Goal: Task Accomplishment & Management: Complete application form

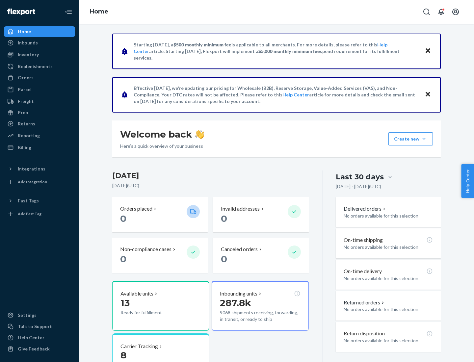
click at [424, 139] on button "Create new Create new inbound Create new order Create new product" at bounding box center [410, 138] width 44 height 13
click at [39, 43] on div "Inbounds" at bounding box center [40, 42] width 70 height 9
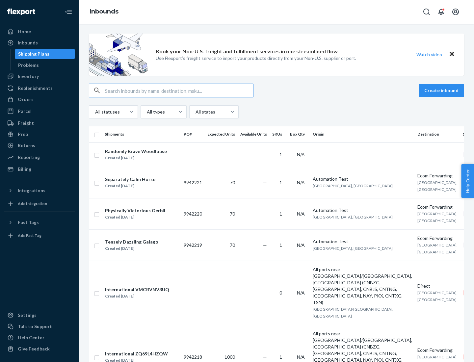
click at [442, 90] on button "Create inbound" at bounding box center [440, 90] width 45 height 13
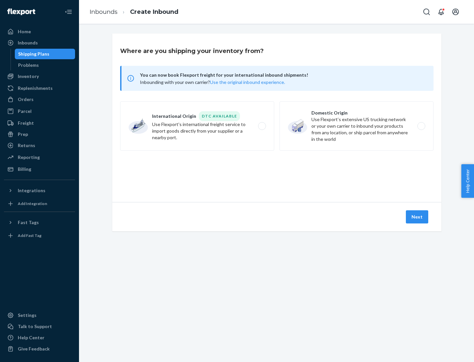
click at [356, 126] on label "Domestic Origin Use Flexport’s extensive US trucking network or your own carrie…" at bounding box center [356, 125] width 154 height 49
click at [421, 126] on input "Domestic Origin Use Flexport’s extensive US trucking network or your own carrie…" at bounding box center [423, 126] width 4 height 4
radio input "true"
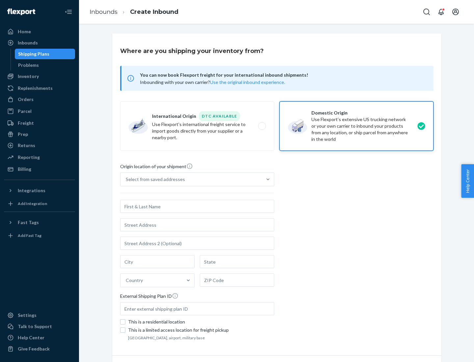
click at [154, 179] on div "Select from saved addresses" at bounding box center [155, 179] width 59 height 7
click at [126, 179] on input "Select from saved addresses" at bounding box center [126, 179] width 1 height 7
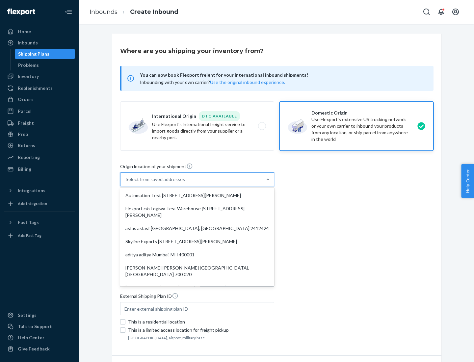
scroll to position [3, 0]
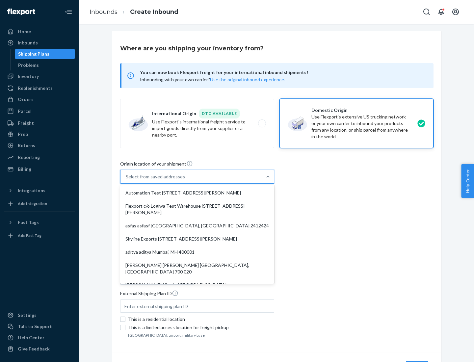
click at [197, 193] on div "Automation Test [STREET_ADDRESS][PERSON_NAME]" at bounding box center [196, 192] width 151 height 13
click at [126, 180] on input "option Automation Test [STREET_ADDRESS][PERSON_NAME]. 9 results available. Use …" at bounding box center [126, 176] width 1 height 7
type input "Automation Test"
type input "9th Floor"
type input "[GEOGRAPHIC_DATA]"
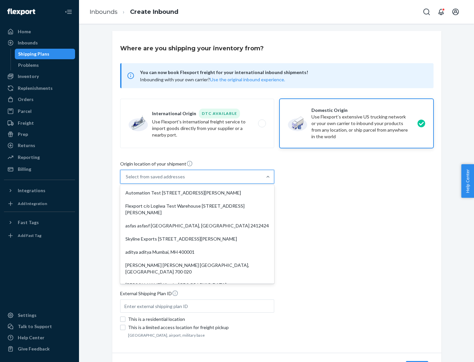
type input "CA"
type input "94104"
type input "[STREET_ADDRESS][PERSON_NAME]"
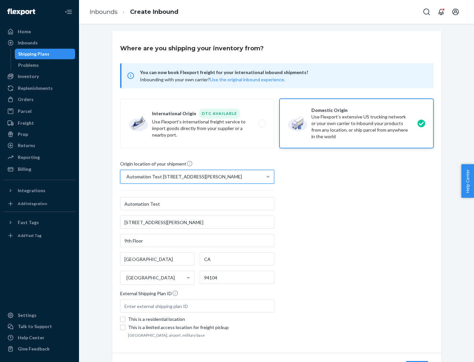
scroll to position [38, 0]
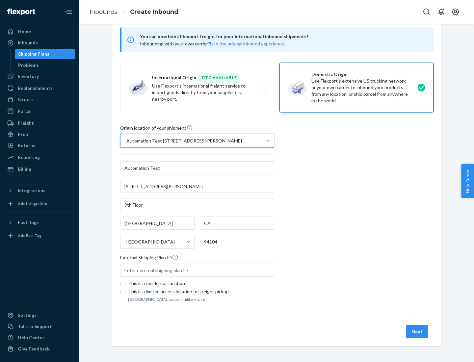
click at [417, 331] on button "Next" at bounding box center [416, 331] width 22 height 13
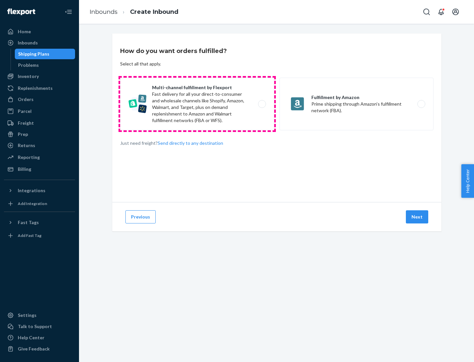
click at [197, 104] on label "Multi-channel fulfillment by Flexport Fast delivery for all your direct-to-cons…" at bounding box center [197, 104] width 154 height 53
click at [261, 104] on input "Multi-channel fulfillment by Flexport Fast delivery for all your direct-to-cons…" at bounding box center [263, 104] width 4 height 4
radio input "true"
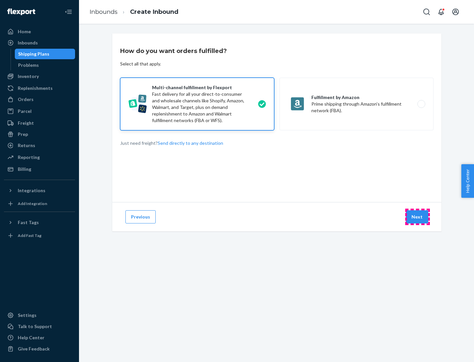
click at [417, 217] on button "Next" at bounding box center [416, 216] width 22 height 13
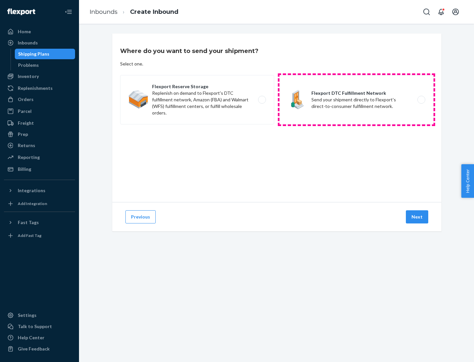
click at [356, 100] on label "Flexport DTC Fulfillment Network Send your shipment directly to Flexport's dire…" at bounding box center [356, 99] width 154 height 49
click at [421, 100] on input "Flexport DTC Fulfillment Network Send your shipment directly to Flexport's dire…" at bounding box center [423, 100] width 4 height 4
radio input "true"
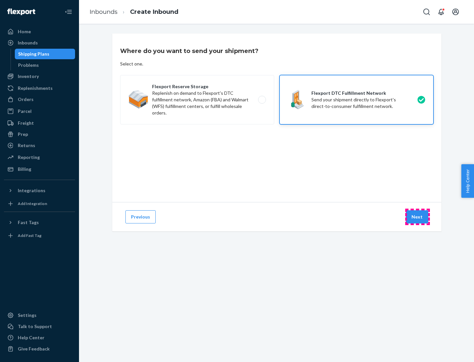
click at [417, 217] on button "Next" at bounding box center [416, 216] width 22 height 13
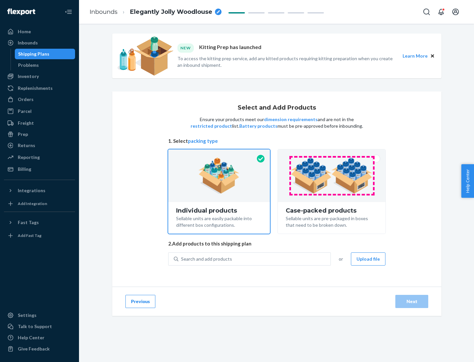
click at [331, 176] on img at bounding box center [331, 176] width 82 height 36
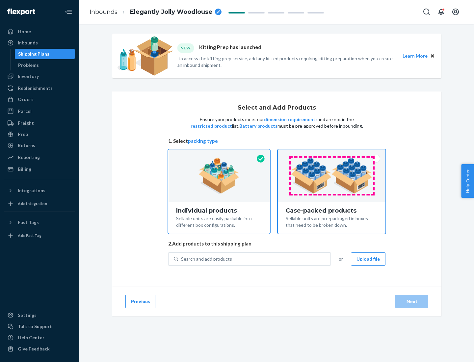
click at [331, 154] on input "Case-packed products Sellable units are pre-packaged in boxes that need to be b…" at bounding box center [331, 151] width 4 height 4
radio input "true"
radio input "false"
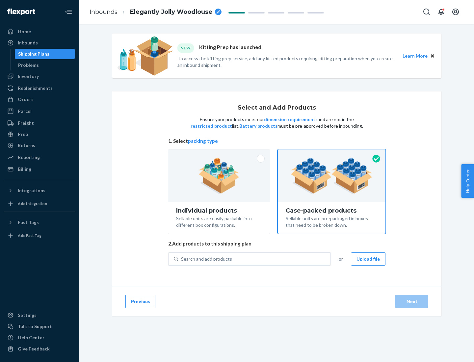
click at [255, 258] on div "Search and add products" at bounding box center [254, 259] width 152 height 12
click at [182, 258] on input "Search and add products" at bounding box center [181, 259] width 1 height 7
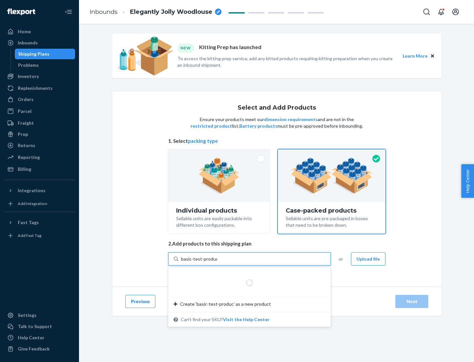
type input "basic-test-product-1"
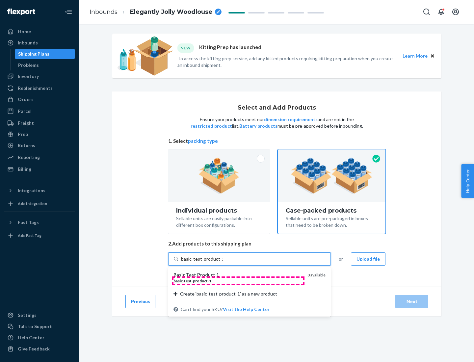
click at [238, 281] on div "basic - test - product - 1" at bounding box center [237, 281] width 129 height 6
click at [223, 262] on input "basic-test-product-1" at bounding box center [202, 259] width 42 height 7
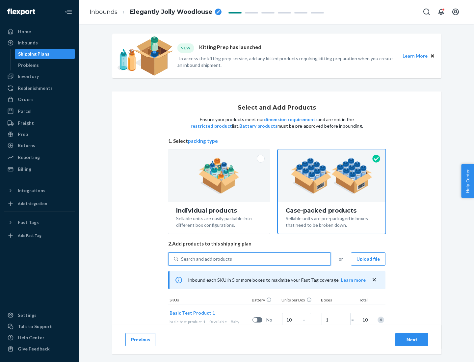
scroll to position [24, 0]
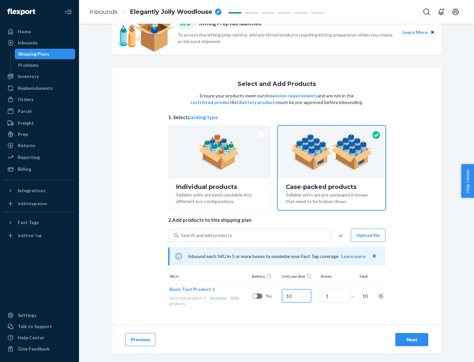
type input "10"
type input "7"
click at [411, 339] on div "Next" at bounding box center [412, 339] width 22 height 7
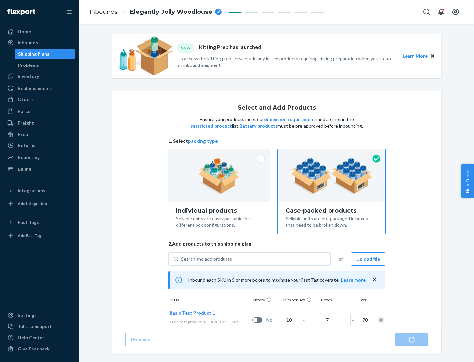
radio input "true"
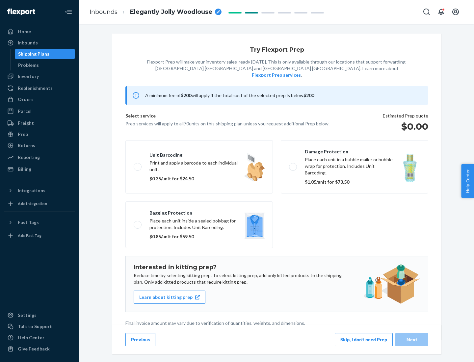
scroll to position [2, 0]
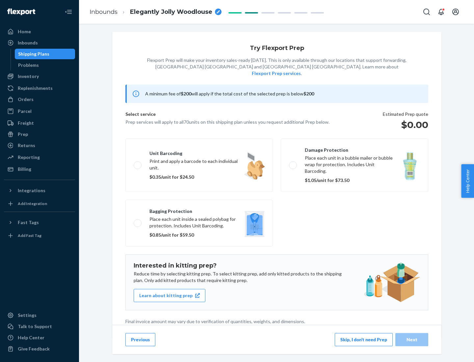
click at [199, 209] on label "Bagging protection Place each unit inside a sealed polybag for protection. Incl…" at bounding box center [198, 223] width 147 height 47
click at [138, 221] on input "Bagging protection Place each unit inside a sealed polybag for protection. Incl…" at bounding box center [136, 223] width 4 height 4
checkbox input "true"
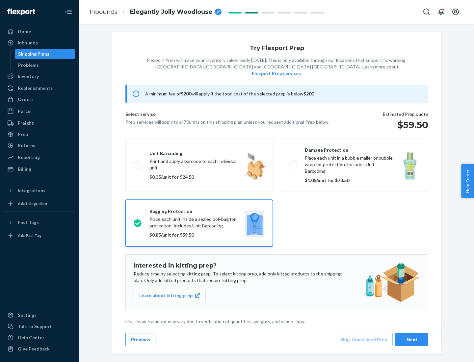
click at [411, 339] on div "Next" at bounding box center [412, 339] width 22 height 7
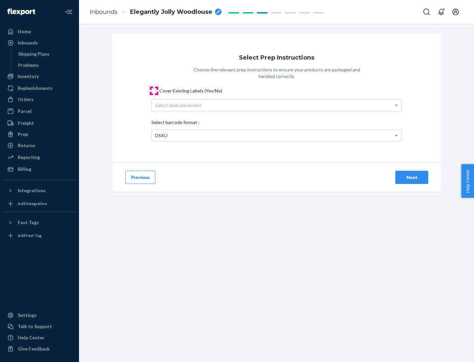
click at [154, 90] on input "Cover Existing Labels (Yes/No)" at bounding box center [153, 90] width 5 height 5
checkbox input "true"
click at [276, 105] on div "Select label placement" at bounding box center [276, 105] width 249 height 11
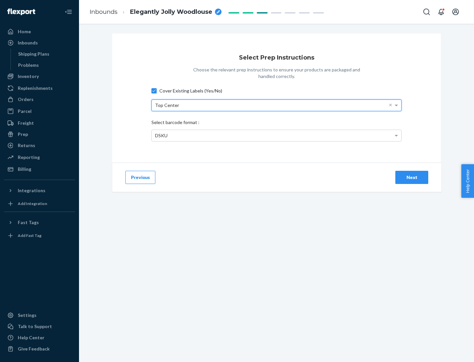
click at [276, 135] on div "DSKU" at bounding box center [276, 135] width 249 height 11
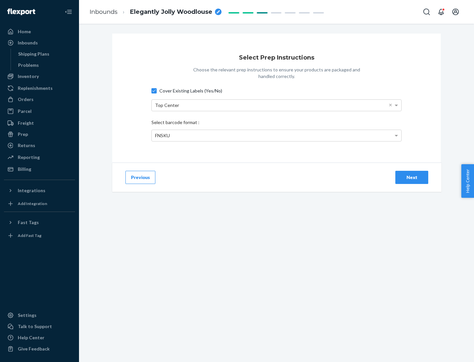
click at [411, 177] on div "Next" at bounding box center [412, 177] width 22 height 7
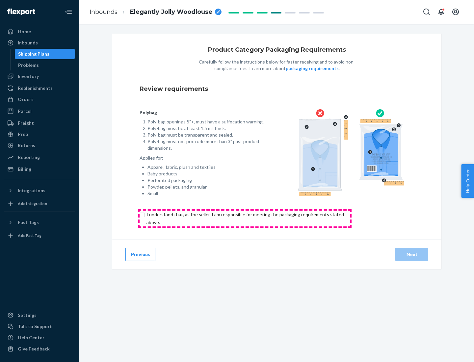
click at [244, 218] on input "checkbox" at bounding box center [248, 218] width 219 height 16
checkbox input "true"
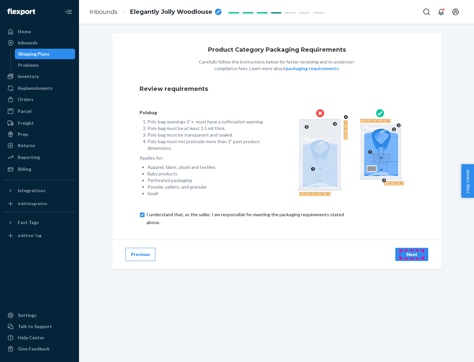
click at [411, 254] on div "Next" at bounding box center [412, 254] width 22 height 7
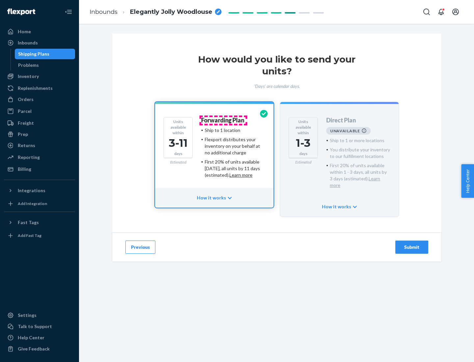
click at [223, 120] on h4 "Forwarding Plan" at bounding box center [222, 120] width 43 height 7
click at [411, 244] on div "Submit" at bounding box center [412, 247] width 22 height 7
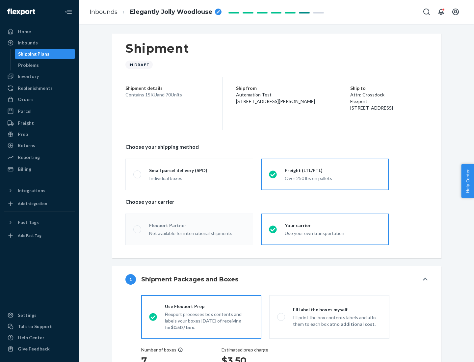
radio input "true"
radio input "false"
radio input "true"
radio input "false"
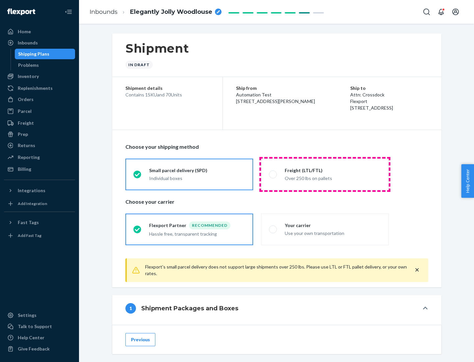
click at [325, 174] on div "Over 250 lbs on pallets" at bounding box center [332, 178] width 96 height 8
click at [273, 174] on input "Freight (LTL/FTL) Over 250 lbs on pallets" at bounding box center [271, 174] width 4 height 4
radio input "true"
radio input "false"
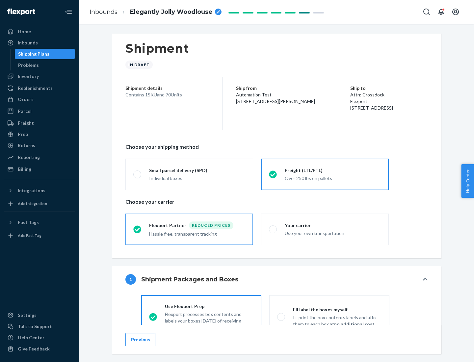
scroll to position [37, 0]
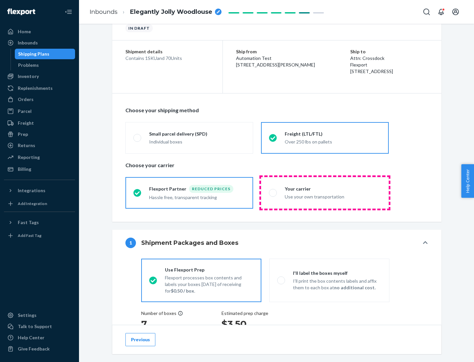
click at [325, 192] on div "Use your own transportation" at bounding box center [332, 196] width 96 height 8
click at [273, 192] on input "Your carrier Use your own transportation" at bounding box center [271, 192] width 4 height 4
radio input "true"
radio input "false"
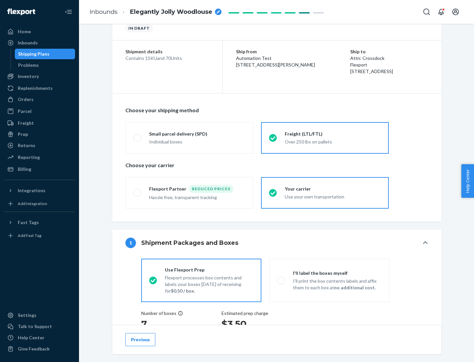
scroll to position [124, 0]
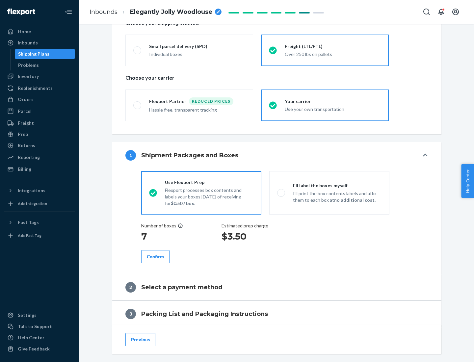
click at [329, 192] on p "I’ll print the box contents labels and affix them to each box at no additional …" at bounding box center [337, 196] width 88 height 13
click at [281, 192] on input "I'll label the boxes myself I’ll print the box contents labels and affix them t…" at bounding box center [279, 192] width 4 height 4
radio input "true"
radio input "false"
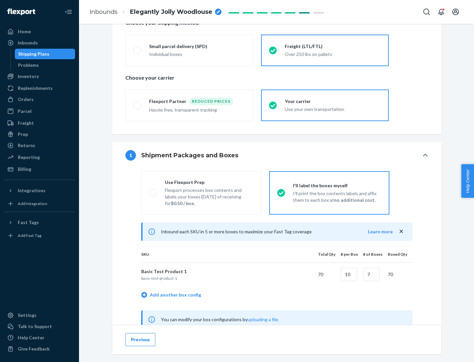
scroll to position [206, 0]
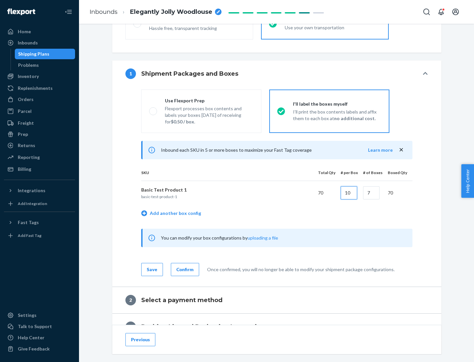
type input "10"
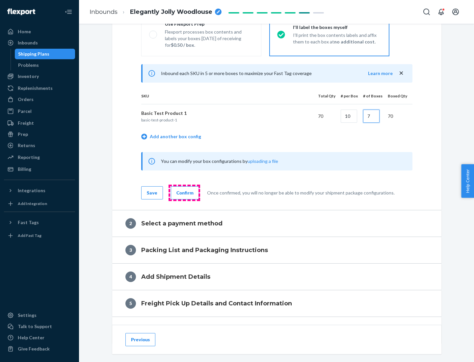
type input "7"
click at [184, 192] on div "Confirm" at bounding box center [184, 192] width 17 height 7
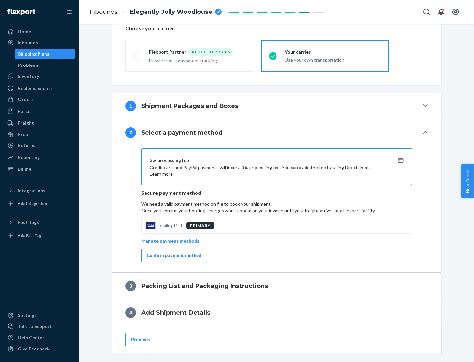
scroll to position [236, 0]
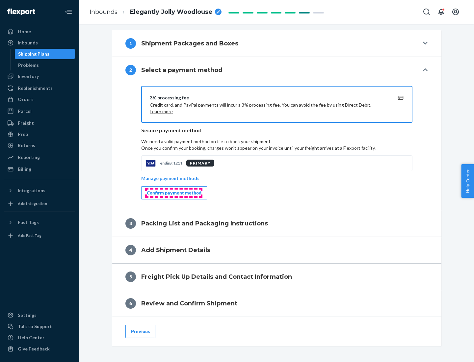
click at [173, 193] on div "Confirm payment method" at bounding box center [174, 192] width 55 height 7
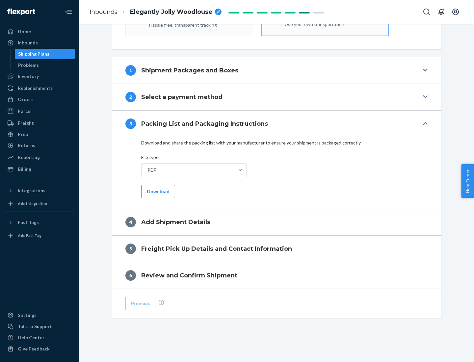
scroll to position [207, 0]
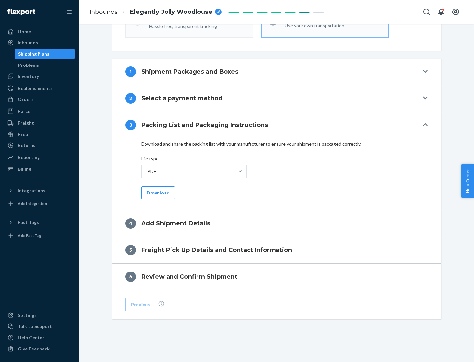
click at [157, 192] on button "Download" at bounding box center [158, 192] width 34 height 13
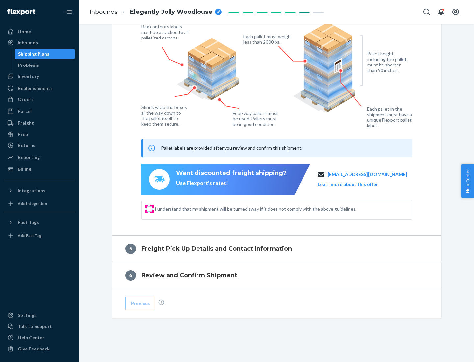
click at [149, 208] on input "I understand that my shipment will be turned away if it does not comply with th…" at bounding box center [149, 208] width 5 height 5
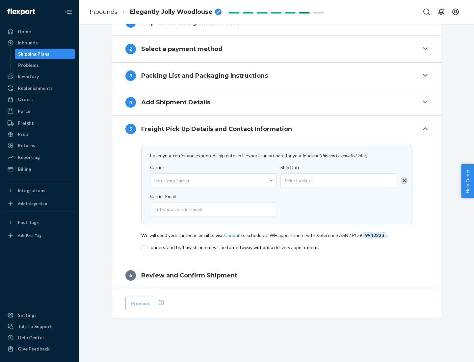
click at [277, 247] on input "checkbox" at bounding box center [276, 247] width 271 height 8
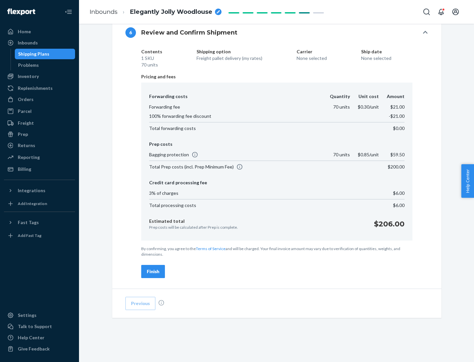
click at [153, 271] on div "Finish" at bounding box center [153, 271] width 12 height 7
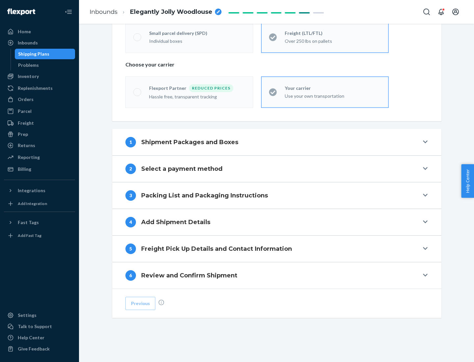
scroll to position [137, 0]
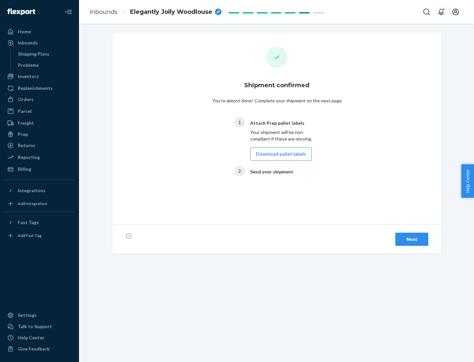
click at [279, 154] on button "Download pallet labels" at bounding box center [280, 153] width 61 height 13
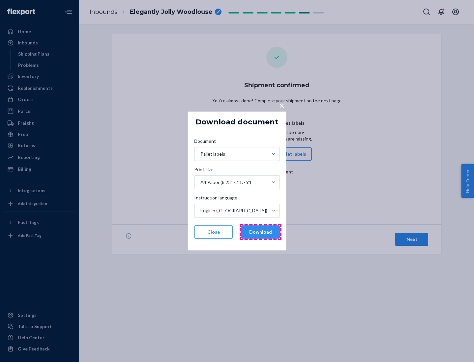
click at [260, 232] on button "Download" at bounding box center [260, 231] width 38 height 13
click at [281, 105] on span "×" at bounding box center [281, 105] width 5 height 11
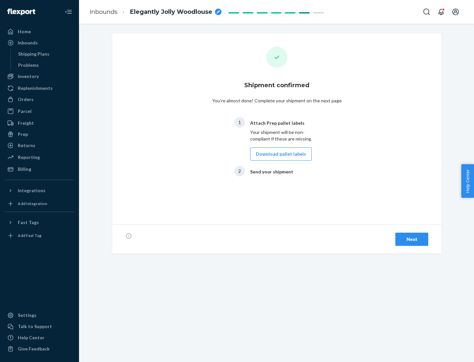
click at [411, 239] on div "Next" at bounding box center [412, 239] width 22 height 7
